Goal: Find specific page/section: Find specific page/section

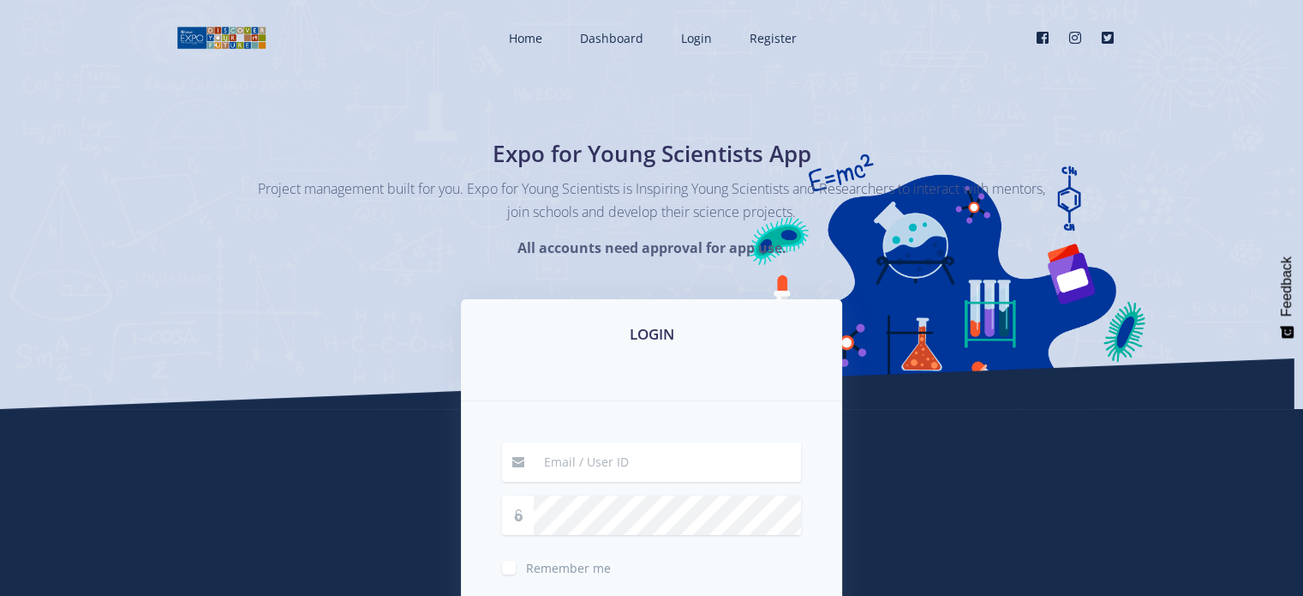
type input "[PERSON_NAME][EMAIL_ADDRESS][DOMAIN_NAME]"
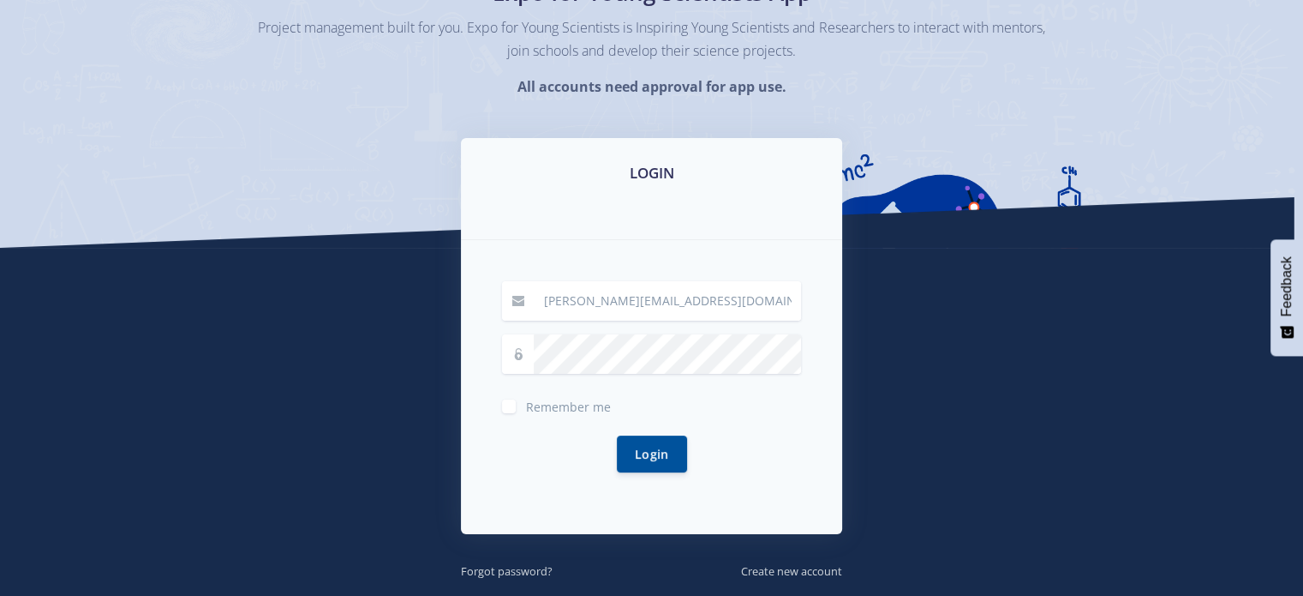
scroll to position [161, 0]
click at [574, 398] on span "Remember me" at bounding box center [568, 406] width 85 height 16
click at [537, 398] on input "Remember me" at bounding box center [531, 399] width 11 height 11
checkbox input "true"
click at [646, 471] on div "Login" at bounding box center [651, 454] width 299 height 78
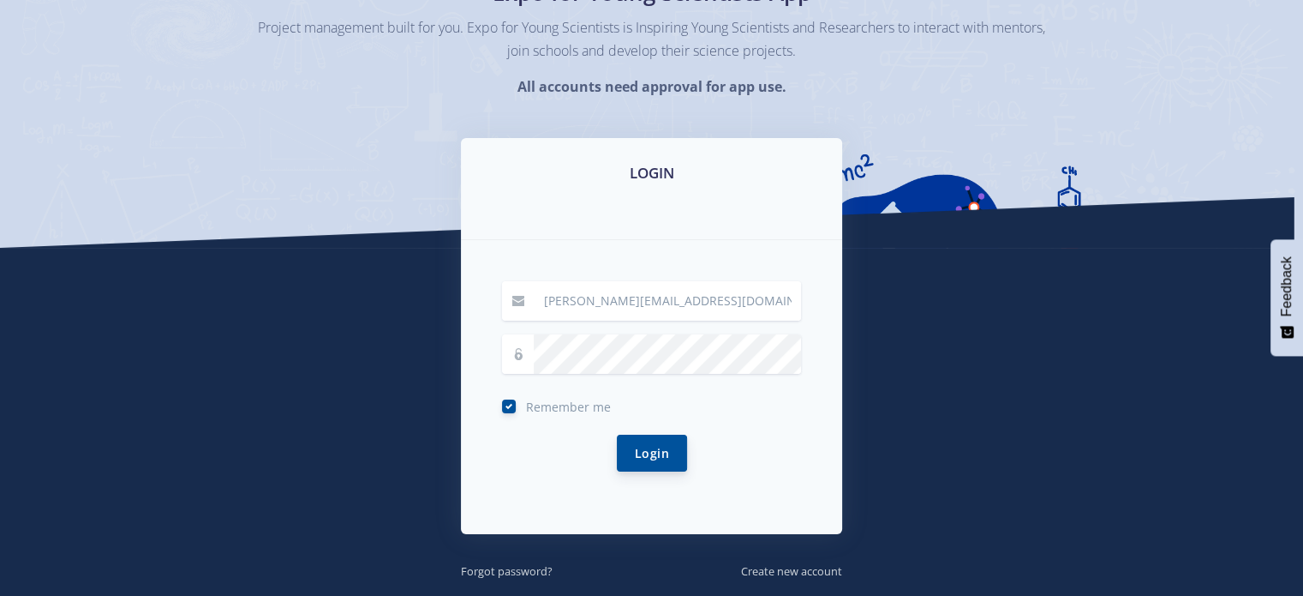
click at [634, 454] on button "Login" at bounding box center [652, 452] width 70 height 37
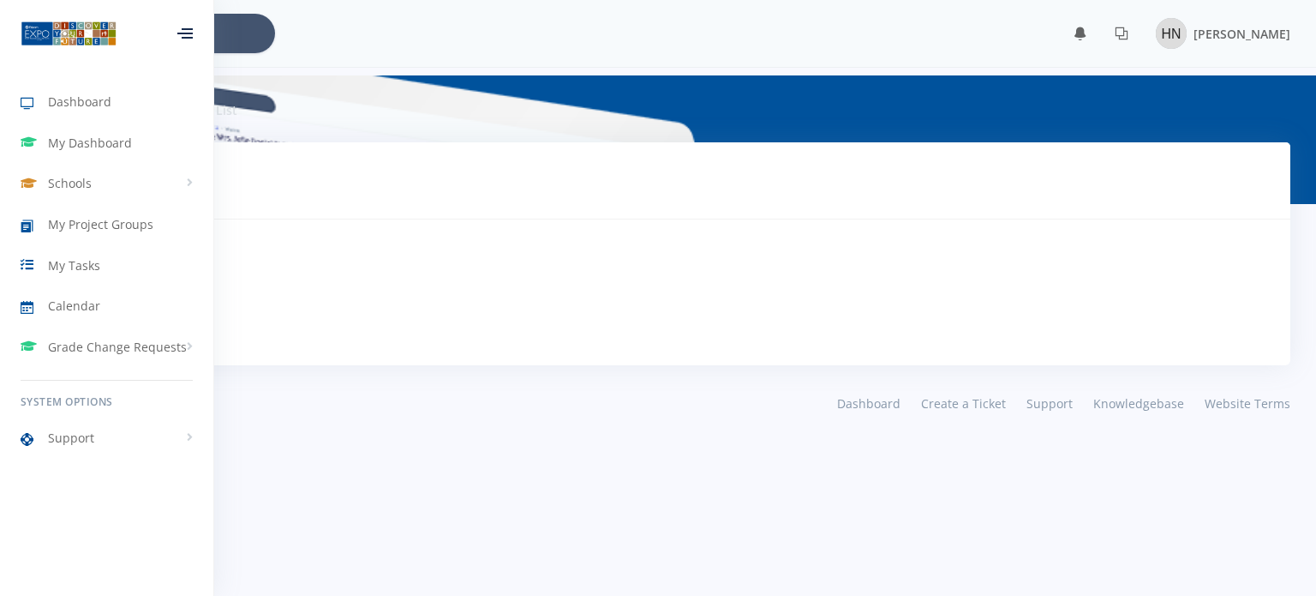
scroll to position [13, 13]
click at [87, 181] on span "Schools" at bounding box center [70, 183] width 44 height 18
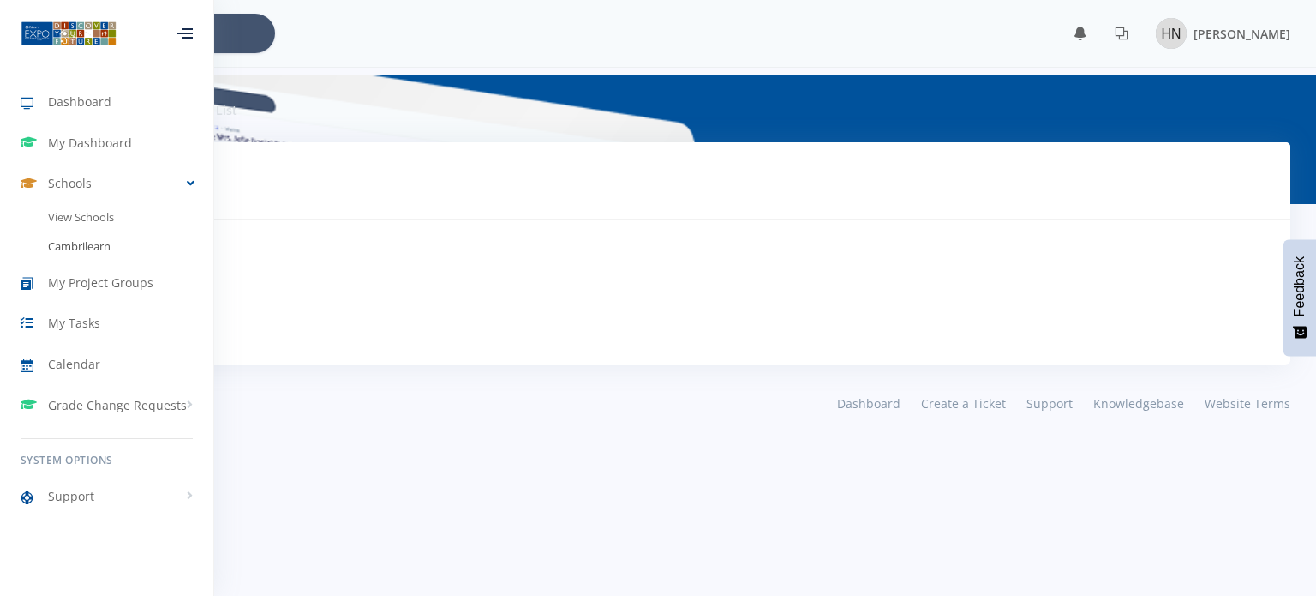
click at [97, 247] on link "Cambrilearn" at bounding box center [106, 246] width 213 height 29
